Goal: Navigation & Orientation: Find specific page/section

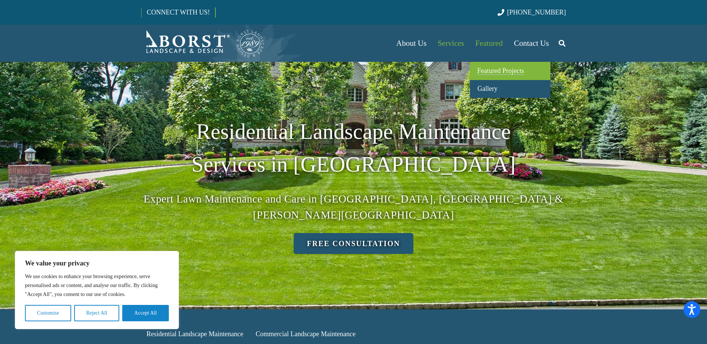
click at [493, 74] on span "Featured Projects" at bounding box center [500, 70] width 47 height 7
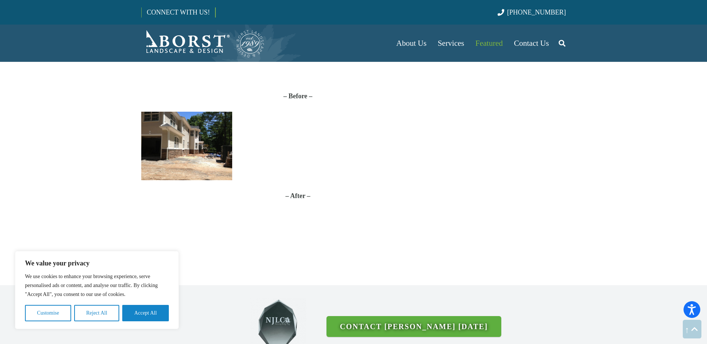
scroll to position [1751, 0]
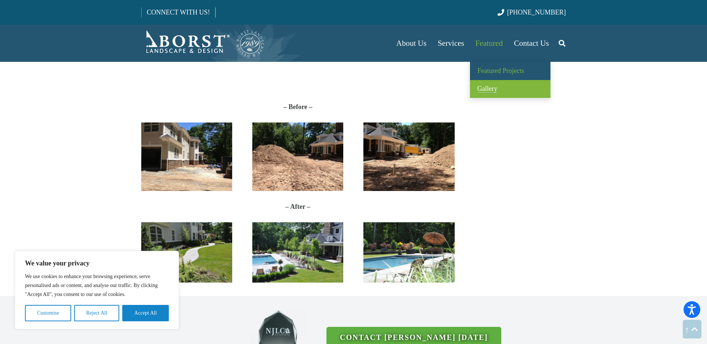
click at [487, 85] on span "Gallery" at bounding box center [487, 88] width 20 height 7
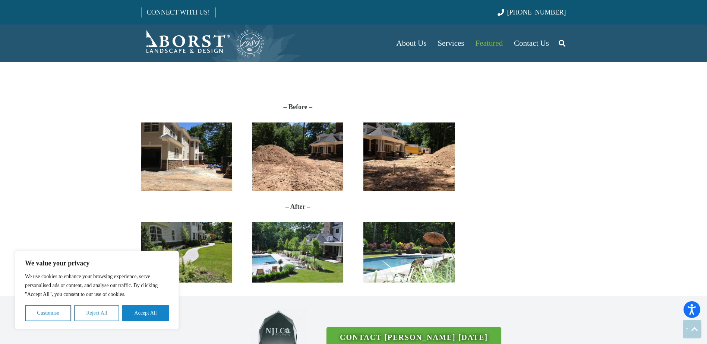
click at [99, 315] on button "Reject All" at bounding box center [96, 313] width 45 height 16
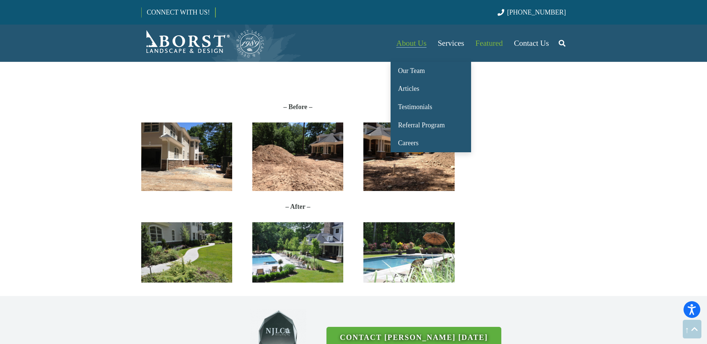
click at [422, 45] on span "About Us" at bounding box center [411, 43] width 30 height 9
